Goal: Use online tool/utility: Utilize a website feature to perform a specific function

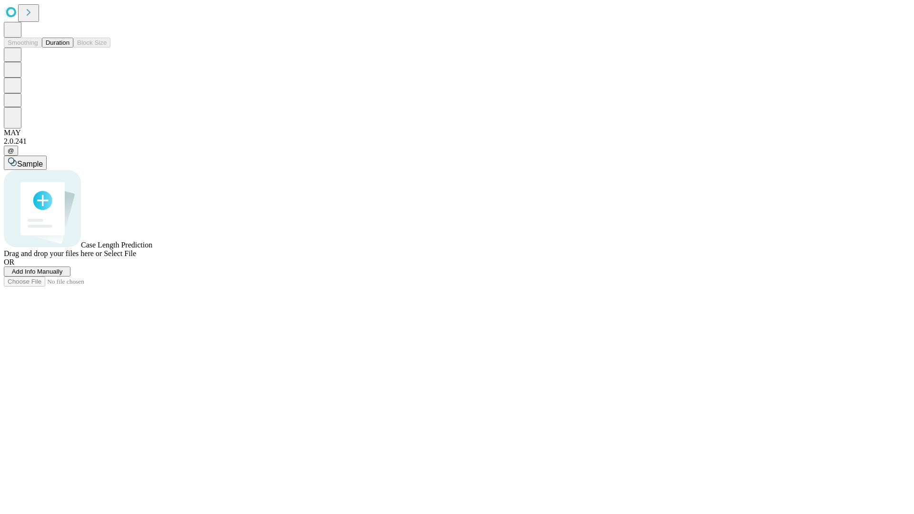
click at [70, 48] on button "Duration" at bounding box center [57, 43] width 31 height 10
click at [63, 275] on span "Add Info Manually" at bounding box center [37, 271] width 51 height 7
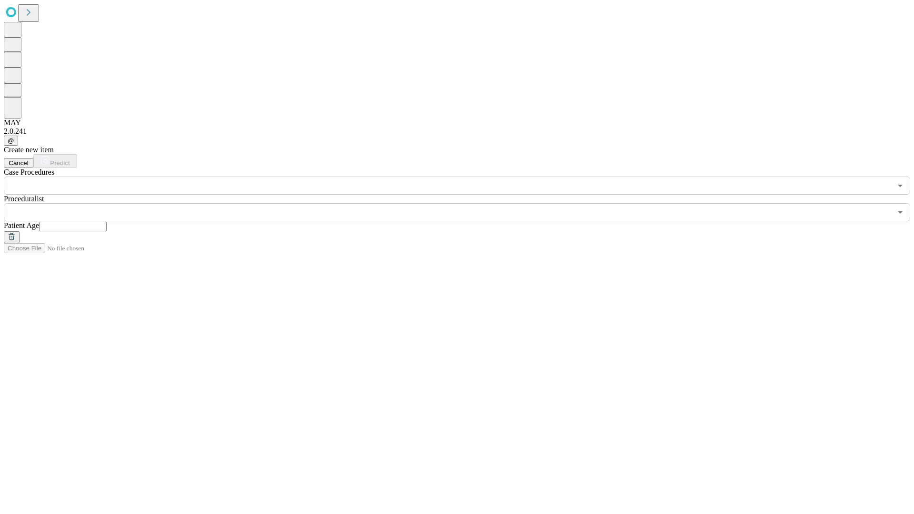
click at [107, 222] on input "text" at bounding box center [73, 227] width 68 height 10
type input "**"
click at [464, 203] on input "text" at bounding box center [448, 212] width 888 height 18
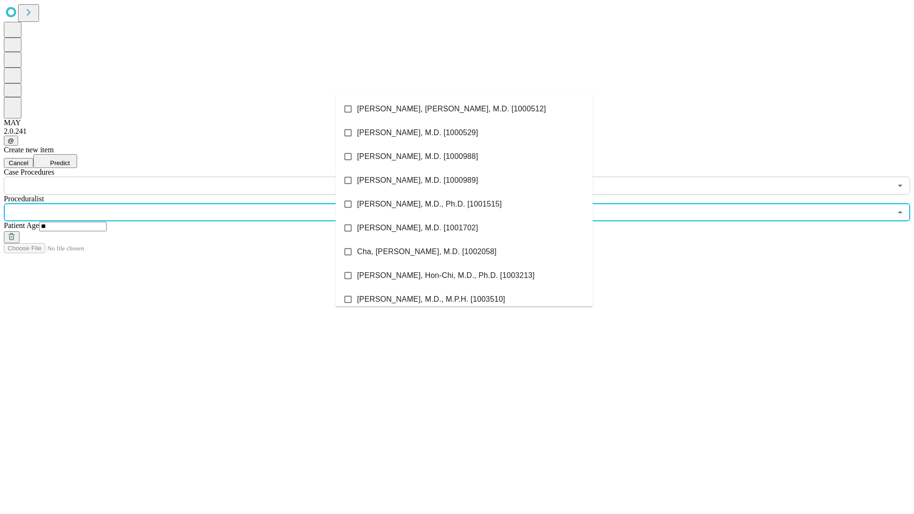
click at [464, 109] on li "[PERSON_NAME], [PERSON_NAME], M.D. [1000512]" at bounding box center [464, 109] width 257 height 24
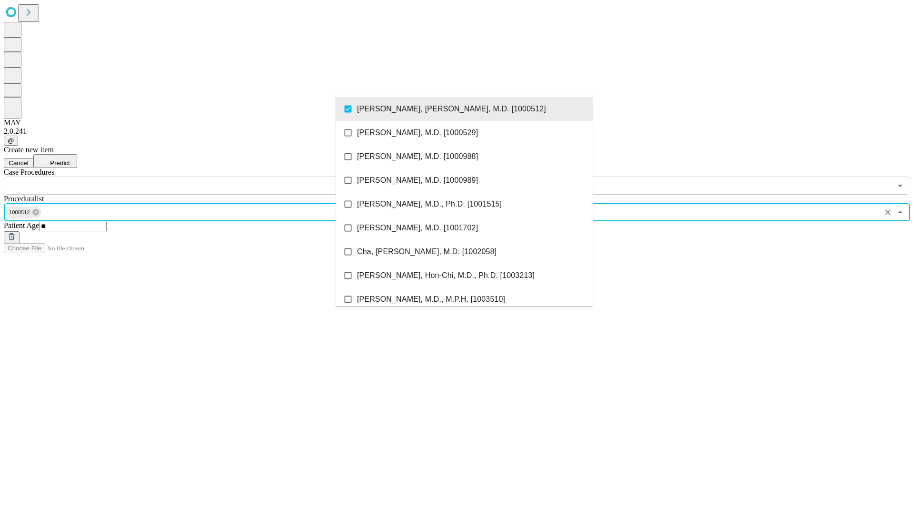
click at [200, 177] on input "text" at bounding box center [448, 186] width 888 height 18
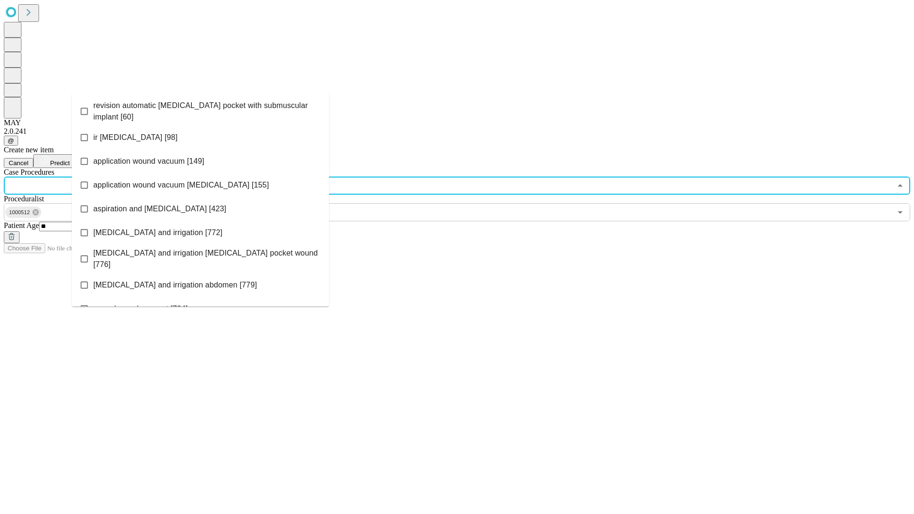
click at [200, 109] on span "revision automatic [MEDICAL_DATA] pocket with submuscular implant [60]" at bounding box center [207, 111] width 228 height 23
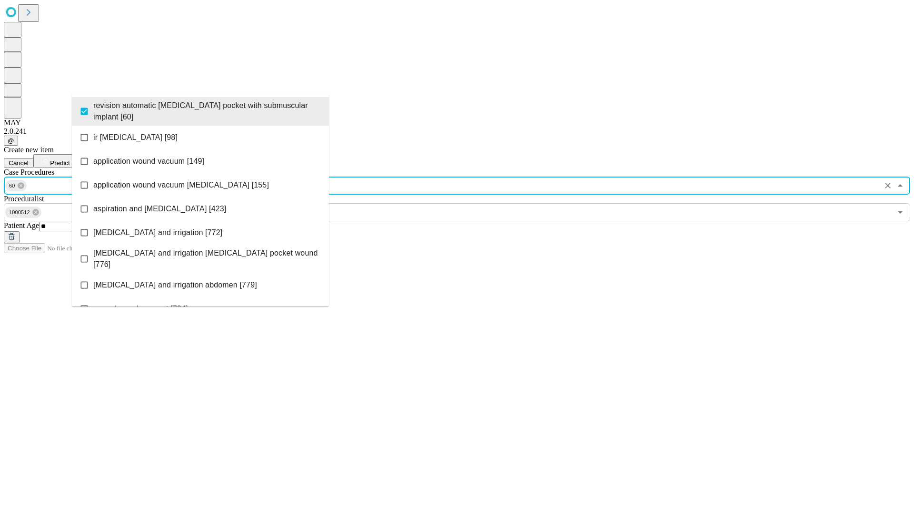
click at [70, 159] on span "Predict" at bounding box center [60, 162] width 20 height 7
